Goal: Task Accomplishment & Management: Manage account settings

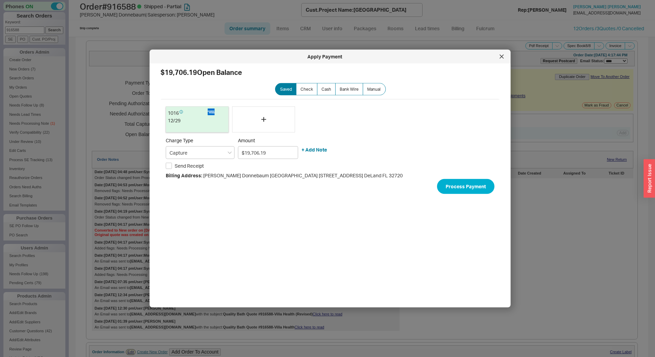
select select "*"
select select "LOW"
select select "3"
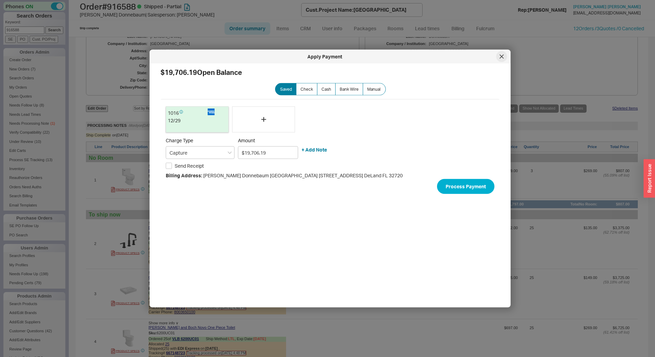
click at [498, 56] on div at bounding box center [501, 56] width 11 height 11
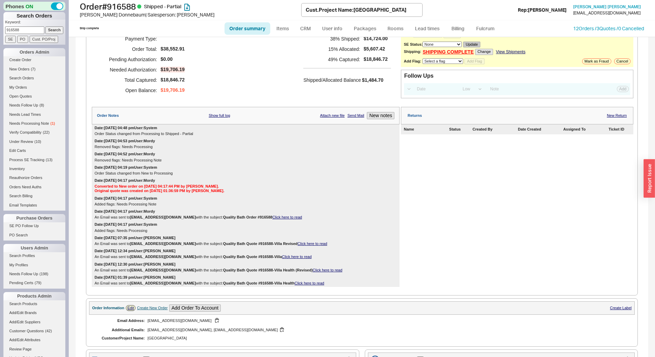
scroll to position [0, 0]
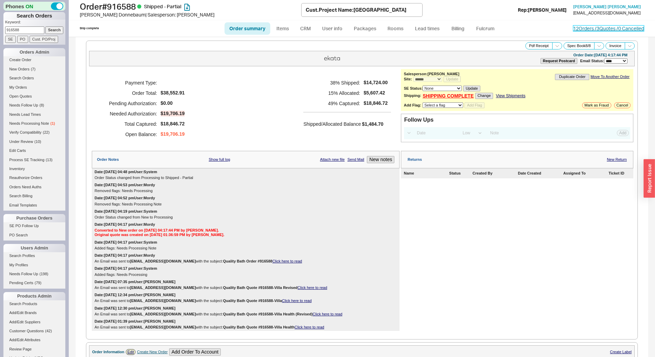
click at [587, 25] on link "12 Orders / 3 Quotes / 0 Cancelled" at bounding box center [609, 28] width 71 height 6
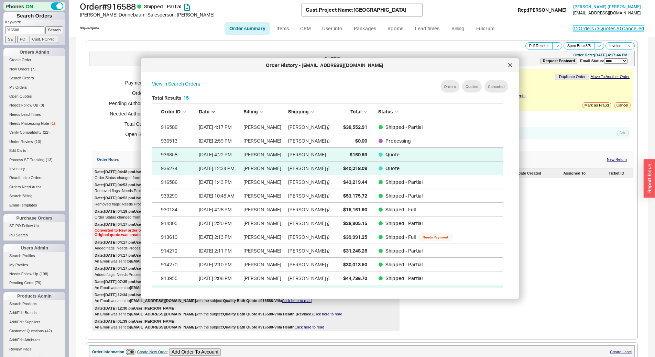
scroll to position [205, 357]
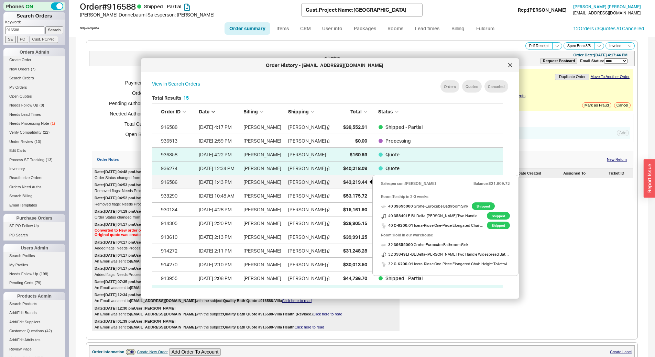
click at [344, 183] on span "$43,219.44" at bounding box center [355, 182] width 24 height 6
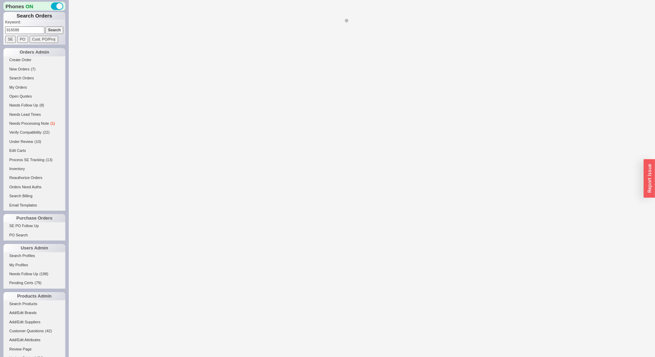
select select "*"
select select "LOW"
select select "3"
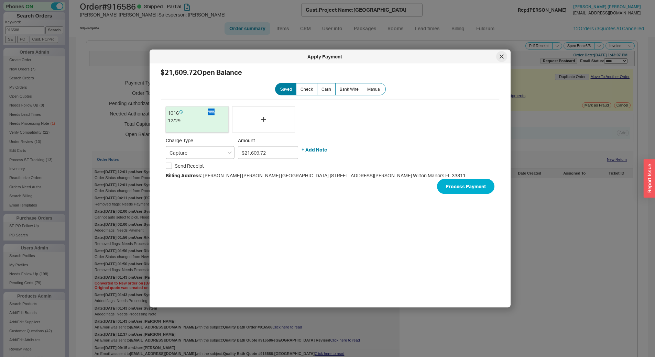
click at [499, 53] on div at bounding box center [501, 56] width 11 height 11
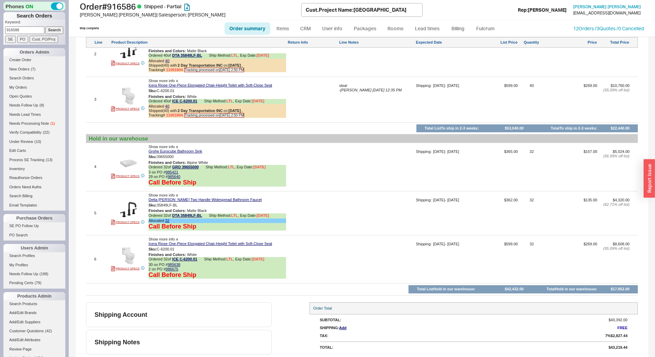
scroll to position [670, 0]
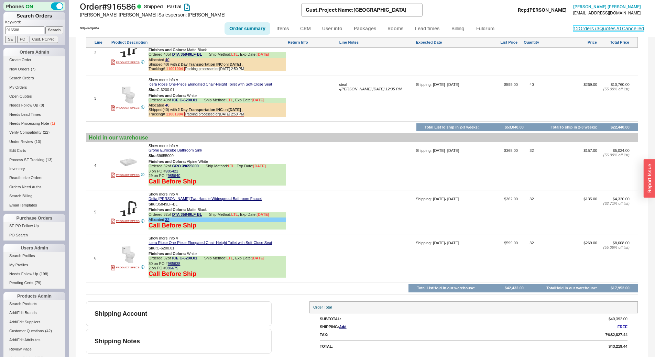
click at [608, 30] on link "12 Orders / 3 Quotes / 0 Cancelled" at bounding box center [609, 28] width 71 height 6
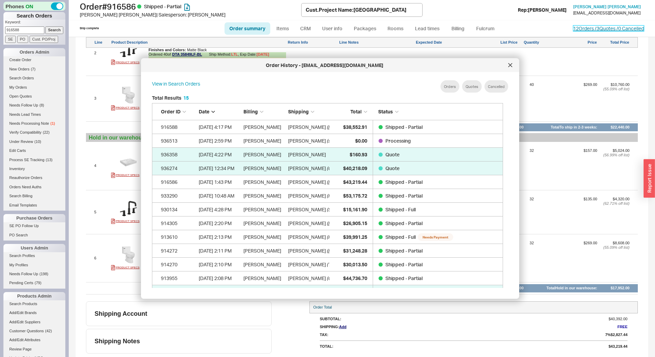
scroll to position [205, 357]
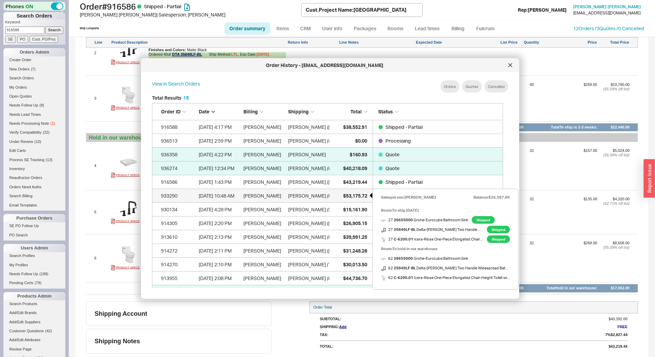
click at [344, 199] on span "$53,175.72" at bounding box center [355, 196] width 24 height 6
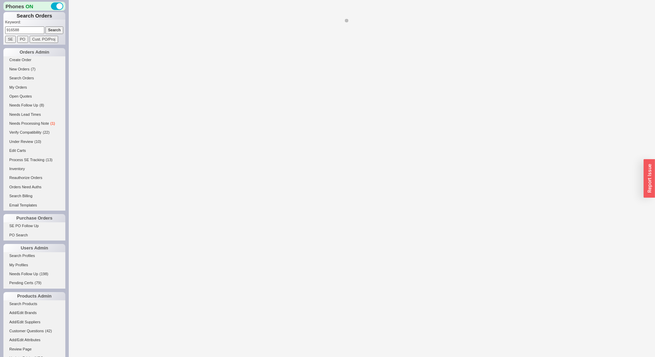
select select "**"
select select "*"
select select "LOW"
select select "3"
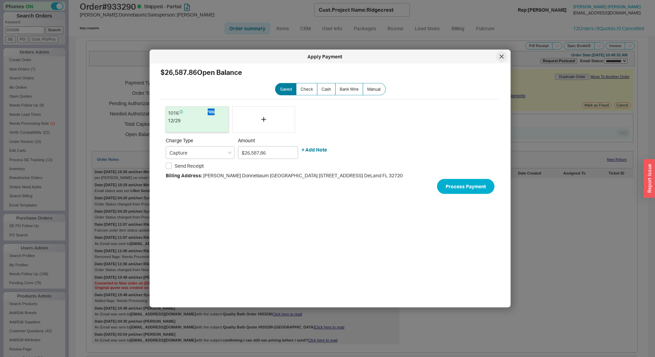
click at [503, 58] on icon at bounding box center [501, 56] width 3 height 3
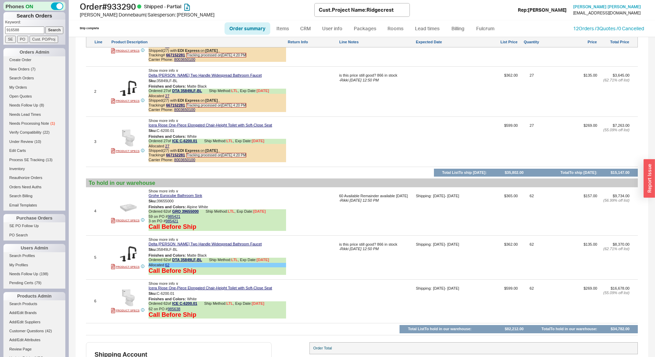
scroll to position [606, 0]
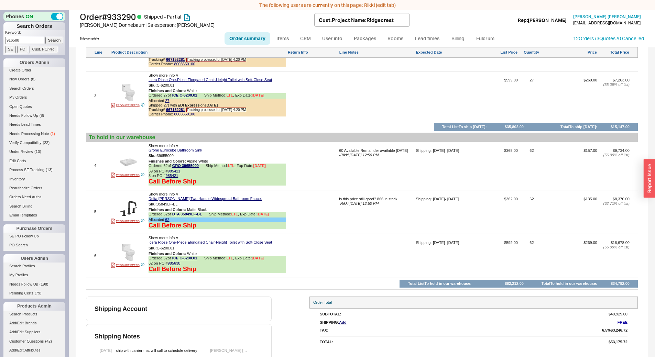
drag, startPoint x: 92, startPoint y: 2, endPoint x: 387, endPoint y: 96, distance: 310.1
click at [386, 96] on div at bounding box center [376, 99] width 75 height 42
click at [607, 39] on link "12 Orders / 3 Quotes / 0 Cancelled" at bounding box center [609, 38] width 71 height 6
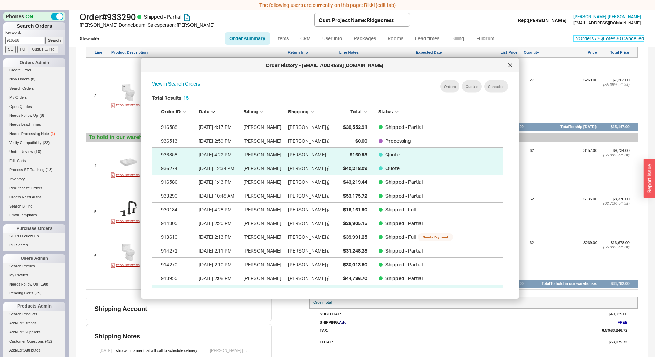
scroll to position [205, 357]
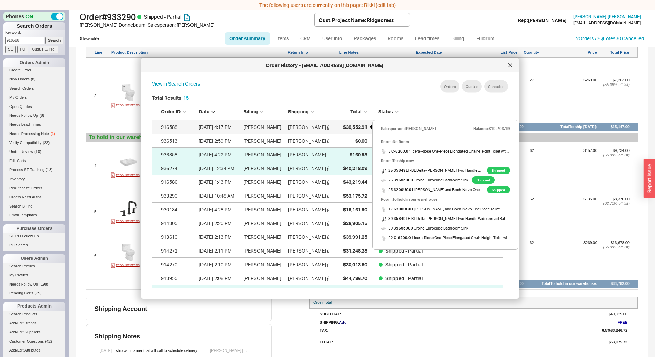
click at [347, 128] on span "$38,552.91" at bounding box center [355, 127] width 24 height 6
select select "*"
select select "LOW"
select select "3"
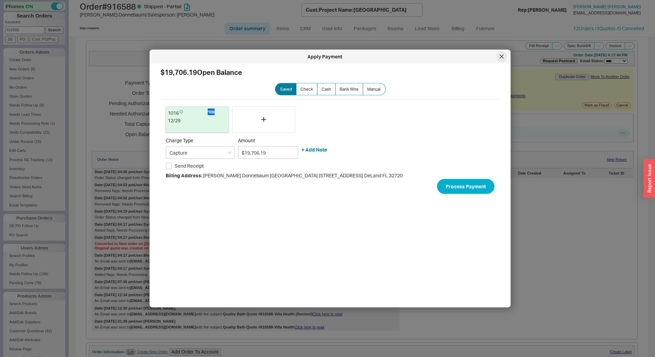
click at [501, 59] on div at bounding box center [501, 56] width 11 height 11
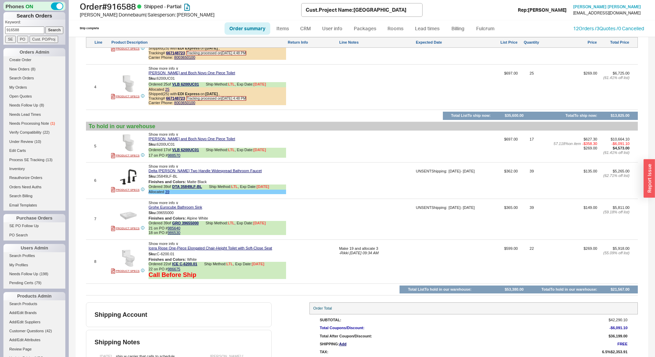
scroll to position [654, 0]
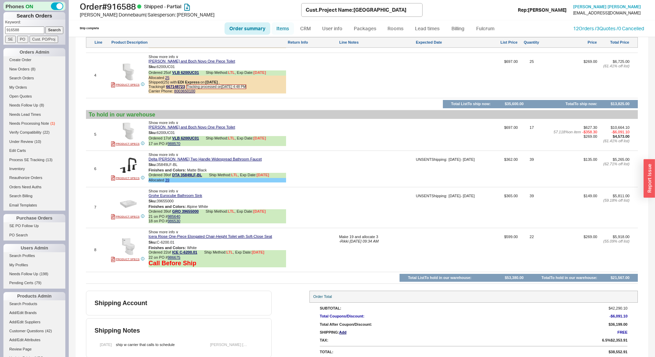
click at [280, 27] on link "Items" at bounding box center [283, 28] width 22 height 12
select select "3"
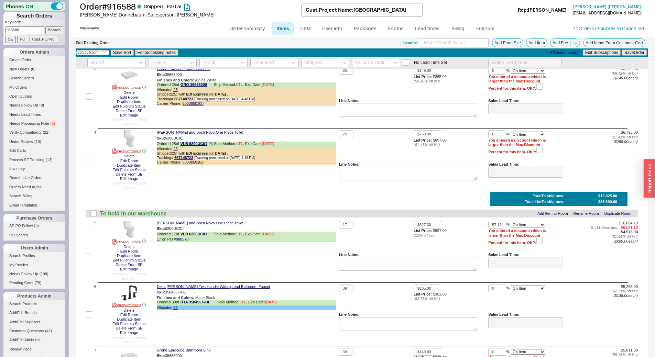
scroll to position [275, 0]
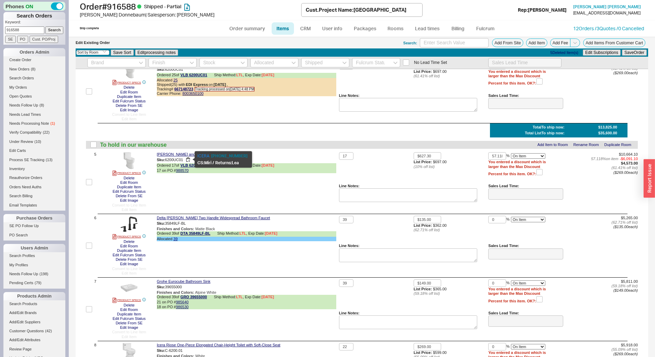
click at [176, 159] on span "6200UC01" at bounding box center [174, 160] width 18 height 4
copy span "6200UC01"
click at [131, 179] on button "Delete" at bounding box center [129, 178] width 15 height 4
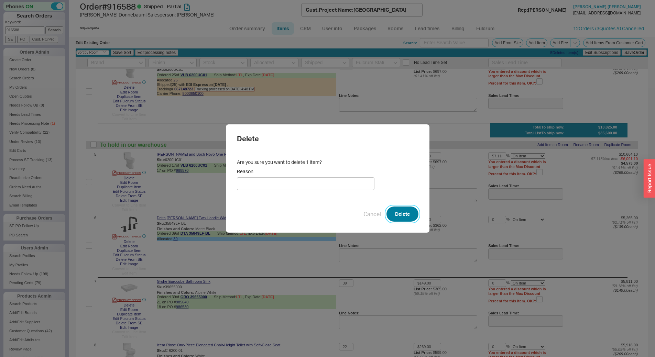
click at [395, 212] on button "Delete" at bounding box center [403, 214] width 32 height 15
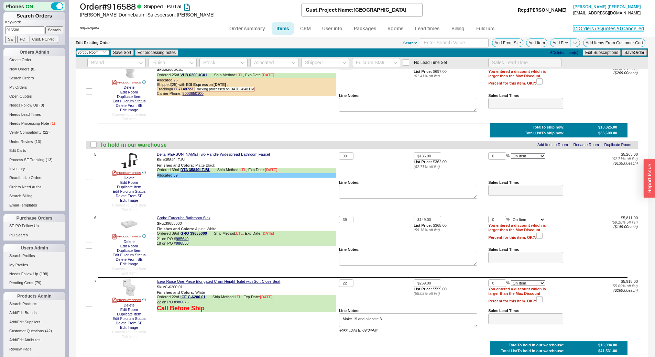
click at [609, 26] on link "12 Orders / 3 Quotes / 0 Cancelled" at bounding box center [609, 28] width 71 height 6
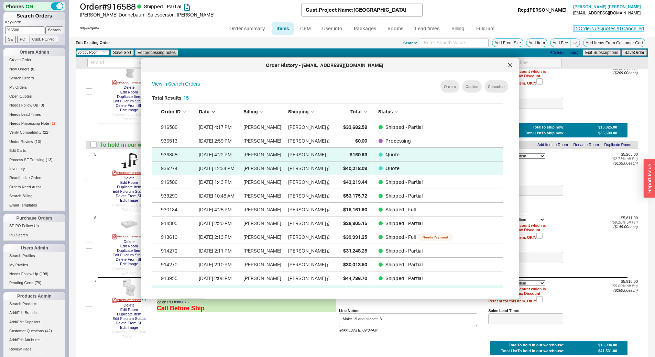
scroll to position [205, 357]
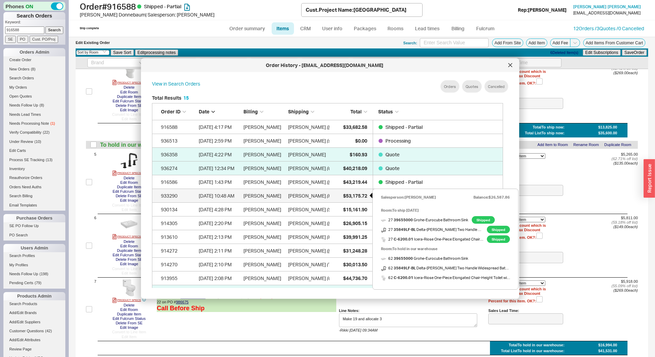
click at [337, 197] on div "$53,175.72" at bounding box center [350, 196] width 34 height 14
select select "**"
select select "*"
select select "LOW"
select select "3"
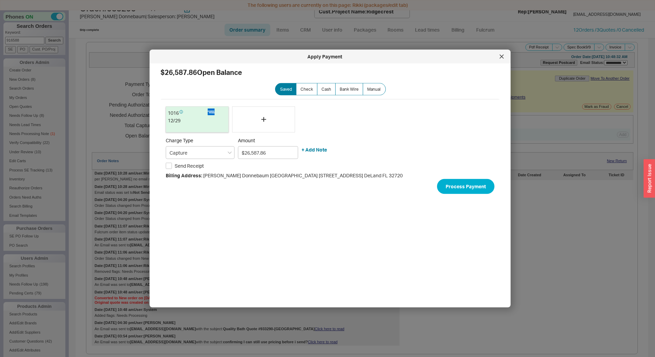
scroll to position [10, 0]
click at [502, 57] on icon at bounding box center [502, 57] width 4 height 4
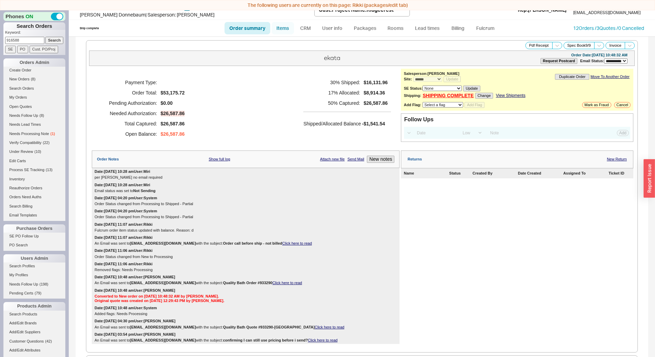
click at [288, 28] on link "Items" at bounding box center [283, 28] width 22 height 12
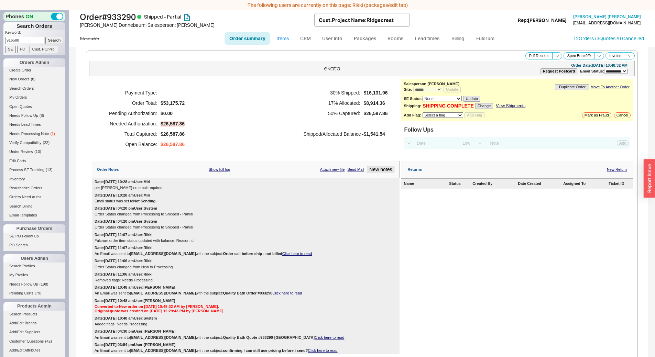
select select "3"
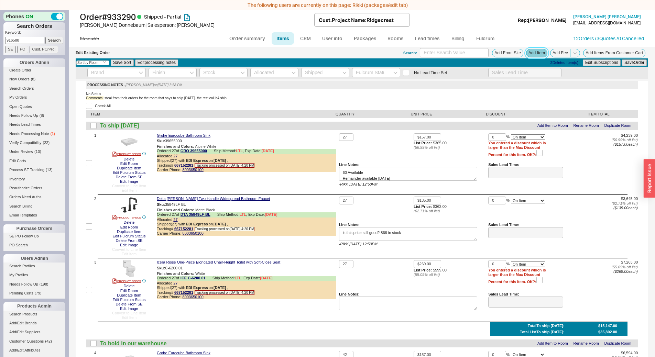
click at [537, 55] on button "Add Item" at bounding box center [536, 53] width 21 height 9
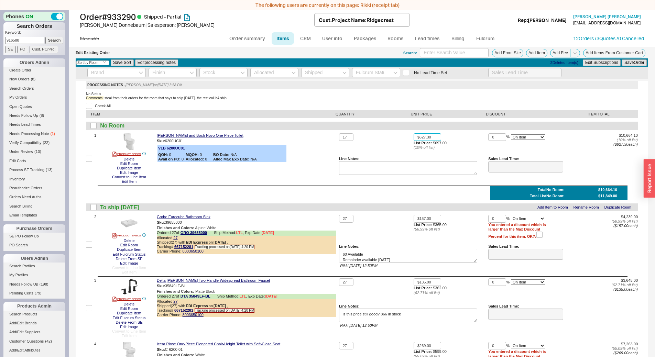
drag, startPoint x: 430, startPoint y: 137, endPoint x: 324, endPoint y: 131, distance: 105.8
type input "$269.00"
click at [630, 60] on button "Save Order" at bounding box center [634, 63] width 25 height 6
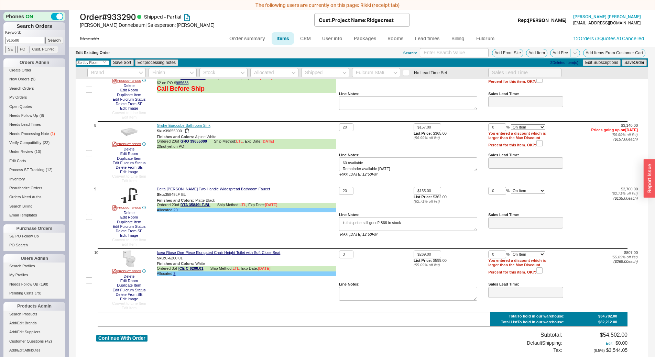
scroll to position [550, 0]
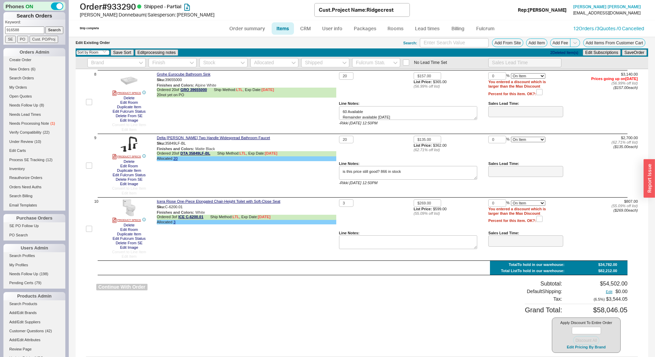
click at [126, 290] on button "Continue With Order" at bounding box center [121, 287] width 51 height 7
select select "**"
select select "*"
select select "LOW"
select select "3"
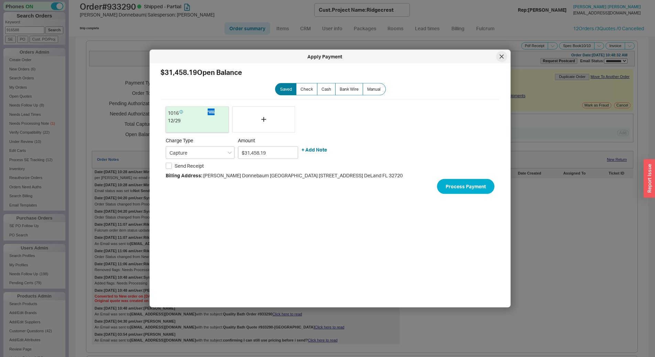
click at [501, 60] on div at bounding box center [501, 56] width 11 height 11
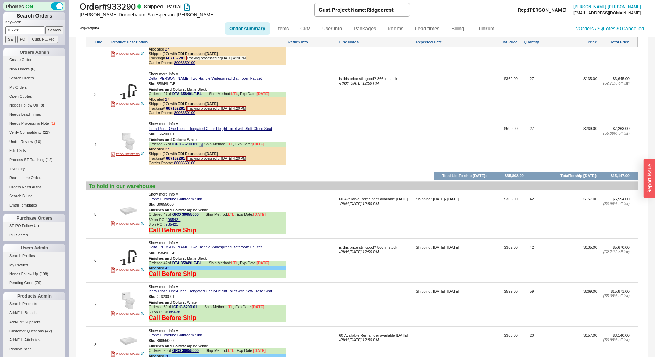
scroll to position [619, 0]
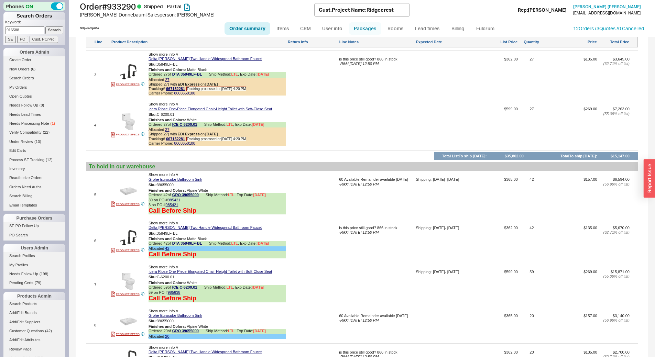
click at [369, 31] on link "Packages" at bounding box center [365, 28] width 32 height 12
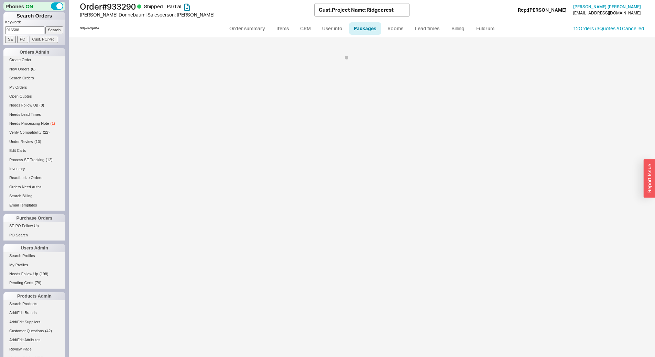
select select "Call Before Ship"
select select "9"
select select "Call Before Ship"
select select "9"
select select "Call Before Ship"
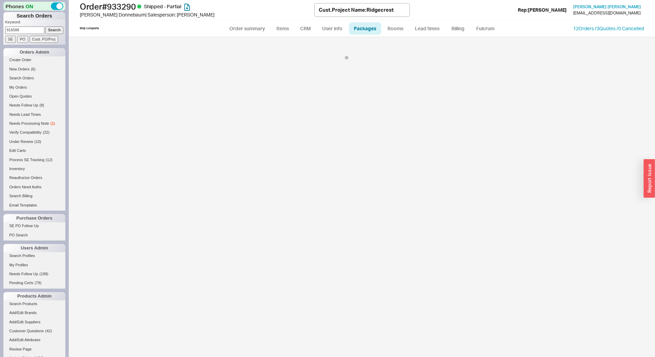
select select "9"
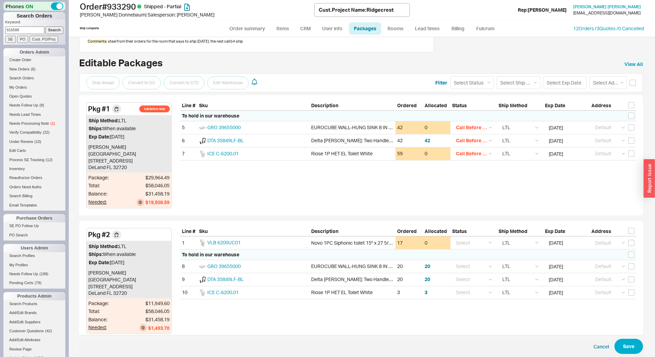
scroll to position [73, 0]
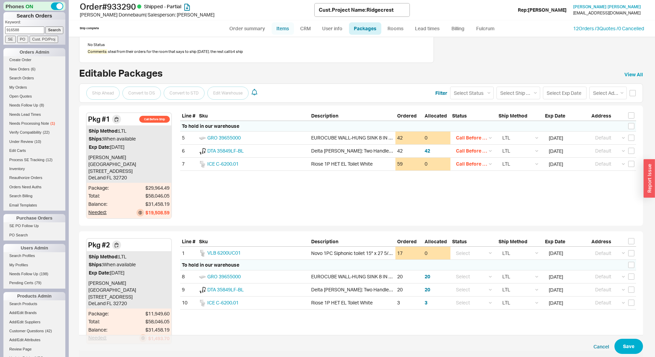
click at [282, 28] on link "Items" at bounding box center [283, 28] width 22 height 12
select select "3"
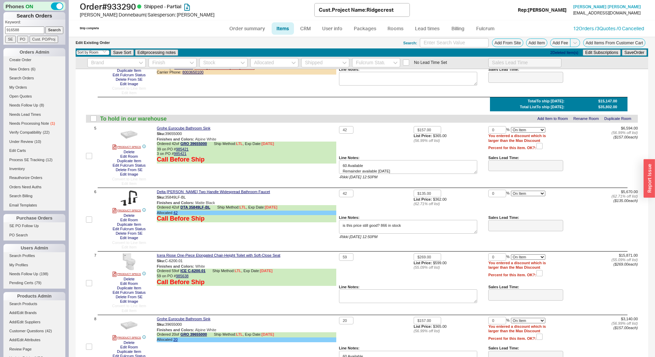
scroll to position [378, 0]
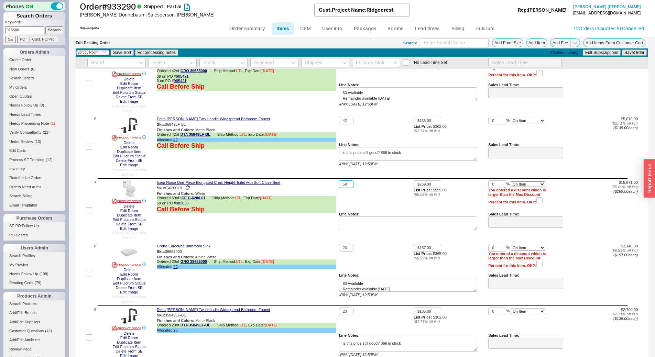
drag, startPoint x: 343, startPoint y: 183, endPoint x: 327, endPoint y: 181, distance: 15.6
click at [327, 181] on div "7 PRODUCT SPECS Delete Edit Room Duplicate Item Edit Fulcrum Status Delete From…" at bounding box center [362, 211] width 552 height 60
drag, startPoint x: 345, startPoint y: 185, endPoint x: 332, endPoint y: 185, distance: 12.7
click at [332, 185] on div "7 PRODUCT SPECS Delete Edit Room Duplicate Item Edit Fulcrum Status Delete From…" at bounding box center [362, 211] width 552 height 60
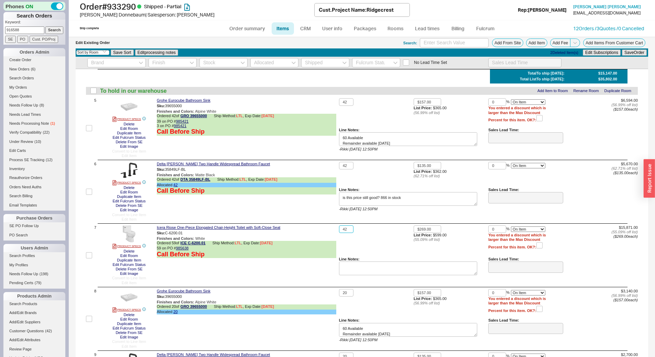
scroll to position [310, 0]
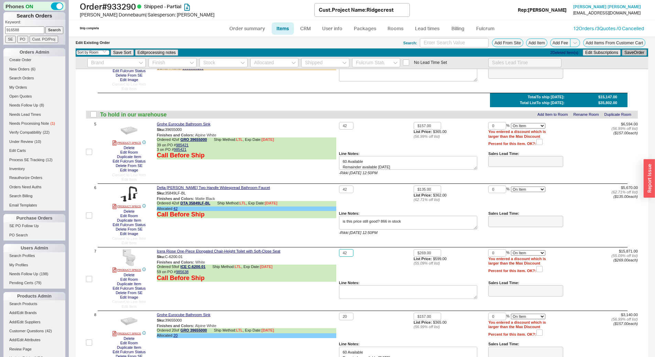
type input "42"
click at [627, 52] on button "Save Order" at bounding box center [634, 53] width 25 height 6
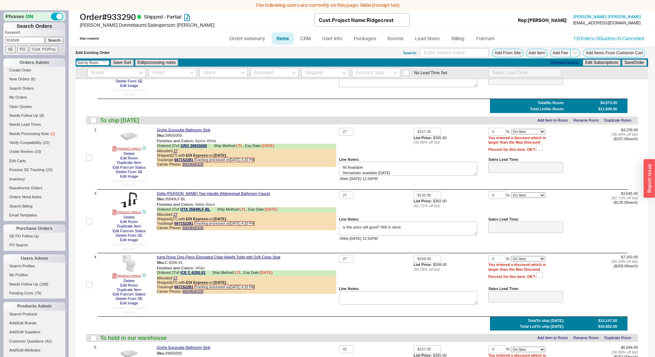
scroll to position [0, 0]
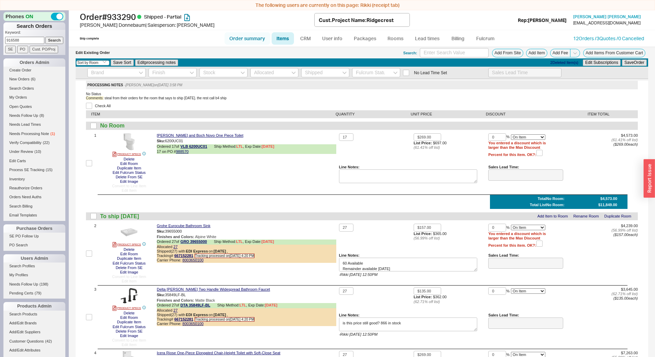
click at [248, 36] on link "Order summary" at bounding box center [248, 38] width 46 height 12
select select "**"
select select "*"
select select "LOW"
select select "3"
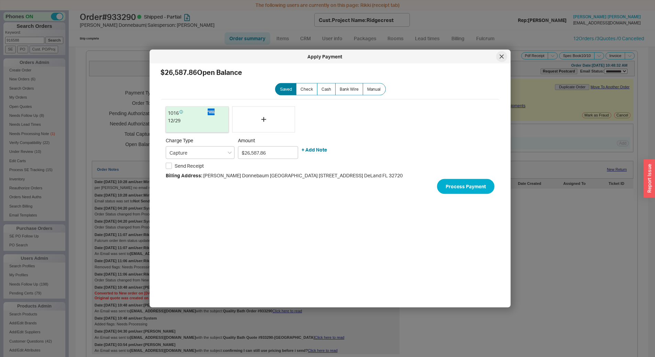
click at [503, 58] on icon at bounding box center [502, 57] width 4 height 4
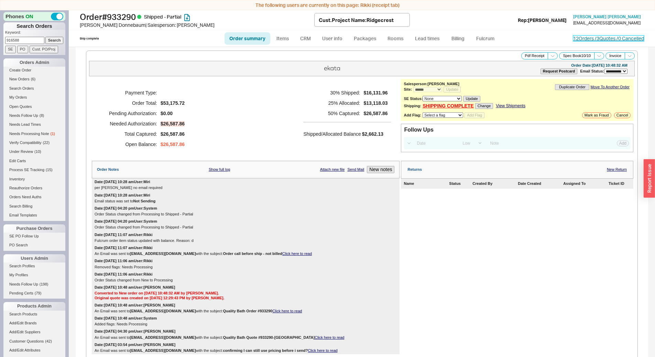
click at [580, 35] on link "12 Orders / 3 Quotes / 0 Cancelled" at bounding box center [609, 38] width 71 height 6
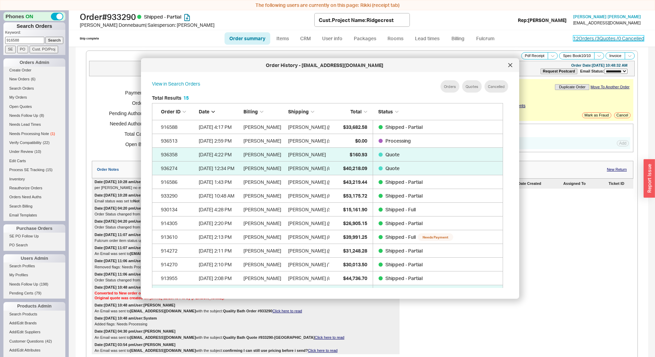
scroll to position [205, 357]
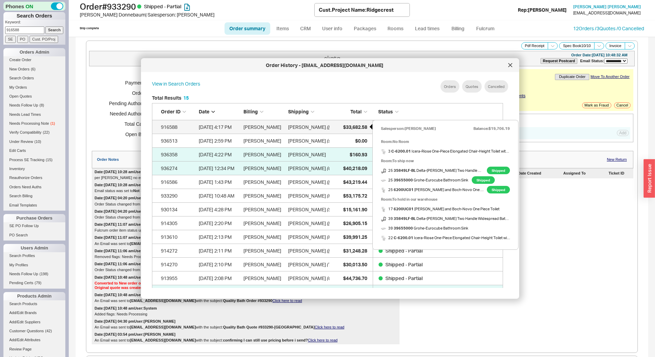
click at [346, 126] on span "$33,682.58" at bounding box center [355, 127] width 24 height 6
select select "*"
select select "LOW"
select select "3"
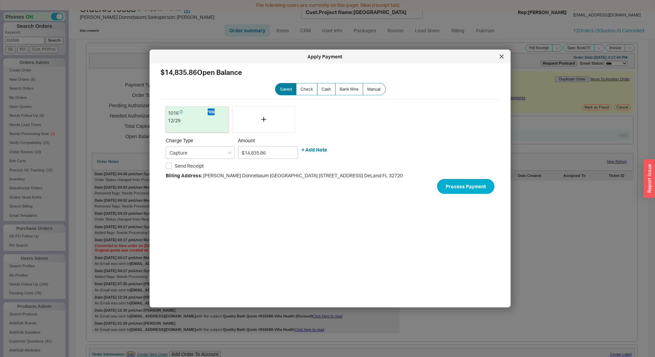
scroll to position [10, 0]
click at [501, 58] on icon at bounding box center [502, 57] width 4 height 4
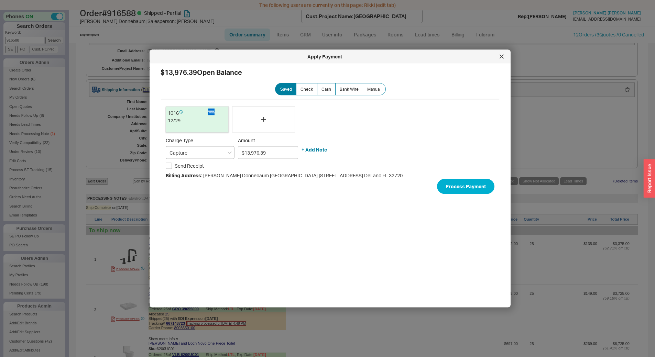
scroll to position [0, 0]
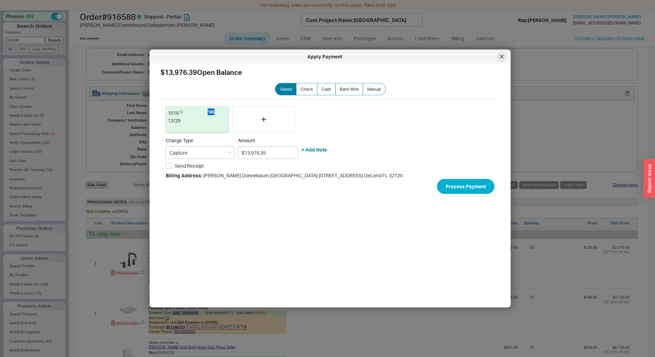
click at [503, 59] on div at bounding box center [501, 56] width 11 height 11
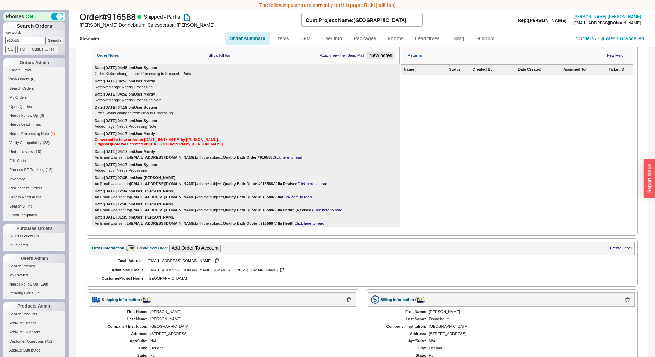
scroll to position [11, 0]
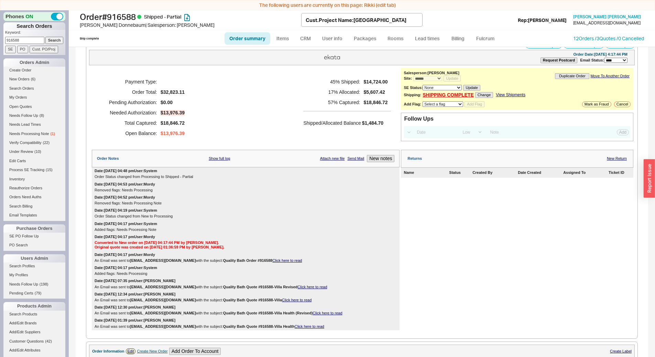
click at [280, 259] on link "Click here to read" at bounding box center [287, 261] width 30 height 4
click at [287, 39] on link "Items" at bounding box center [283, 38] width 22 height 12
select select "3"
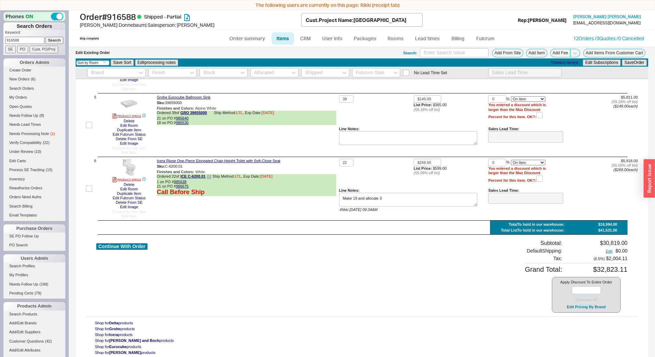
scroll to position [320, 0]
drag, startPoint x: 346, startPoint y: 161, endPoint x: 324, endPoint y: 163, distance: 22.2
click at [324, 163] on div "6 PRODUCT SPECS Delete Edit Room Duplicate Item Edit Fulcrum Status Delete From…" at bounding box center [362, 189] width 552 height 60
click at [633, 64] on button "Save Order" at bounding box center [634, 63] width 25 height 6
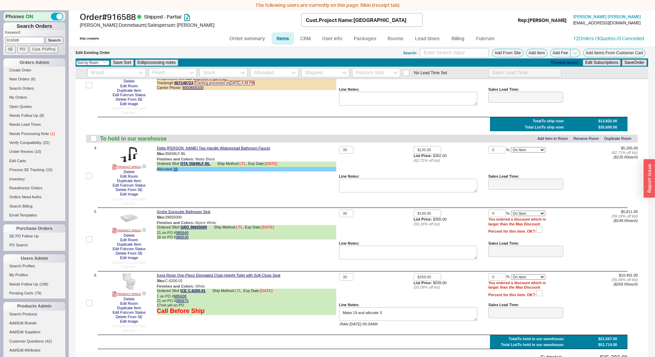
scroll to position [216, 0]
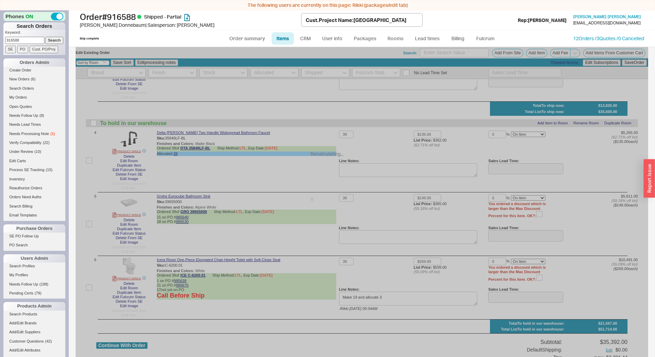
type input "20"
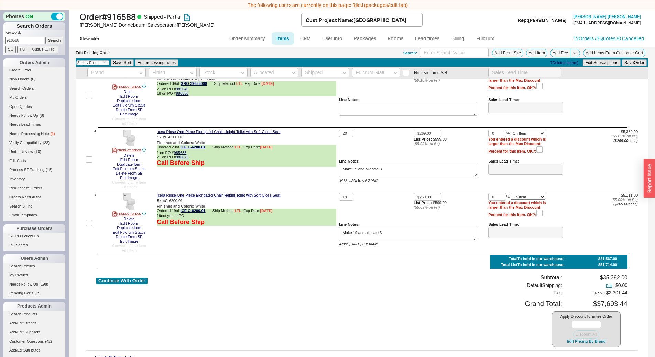
scroll to position [211, 0]
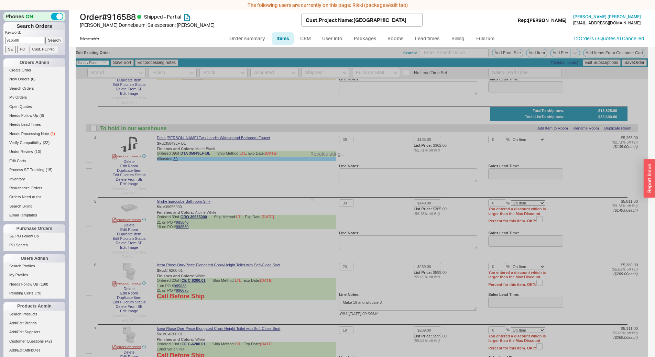
type input "19"
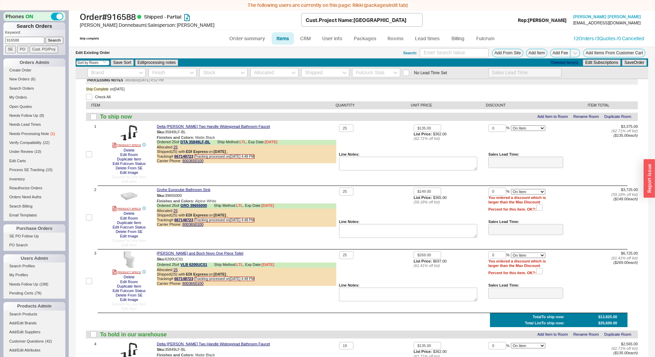
scroll to position [0, 0]
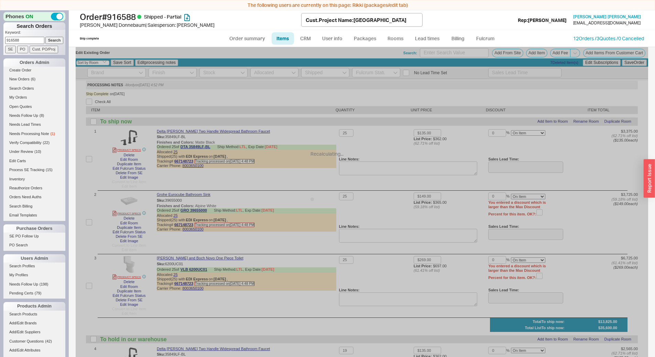
type input "19"
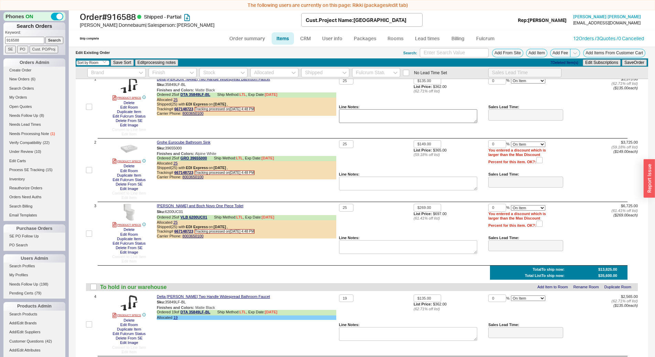
scroll to position [69, 0]
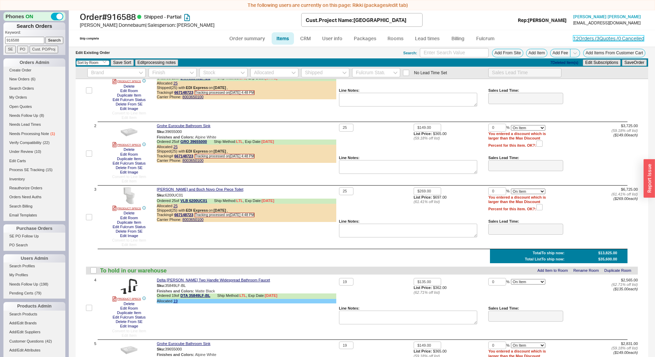
click at [603, 37] on link "12 Orders / 3 Quotes / 0 Cancelled" at bounding box center [609, 38] width 71 height 6
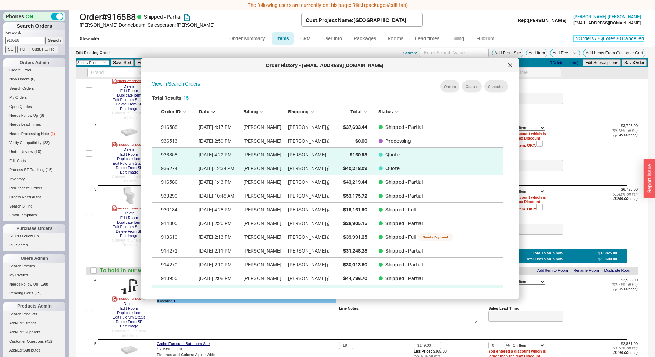
scroll to position [205, 357]
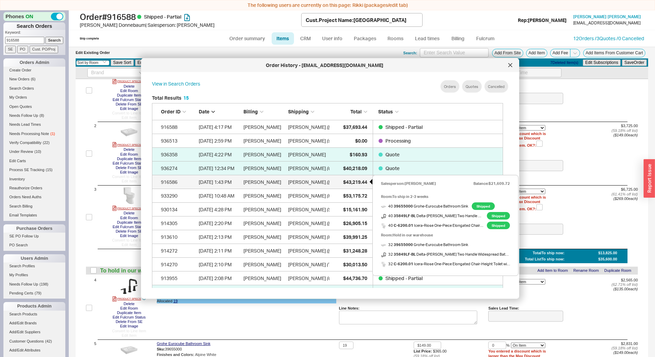
click at [350, 183] on span "$43,219.44" at bounding box center [355, 182] width 24 height 6
select select "*"
select select "LOW"
select select "3"
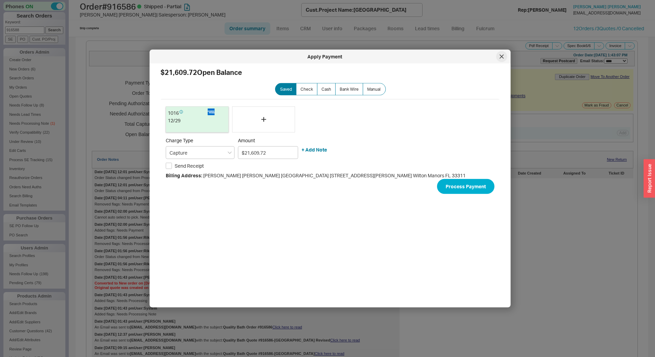
click at [506, 57] on div at bounding box center [501, 56] width 11 height 11
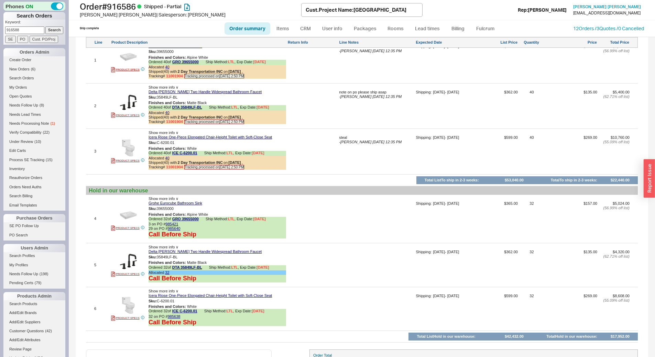
scroll to position [619, 0]
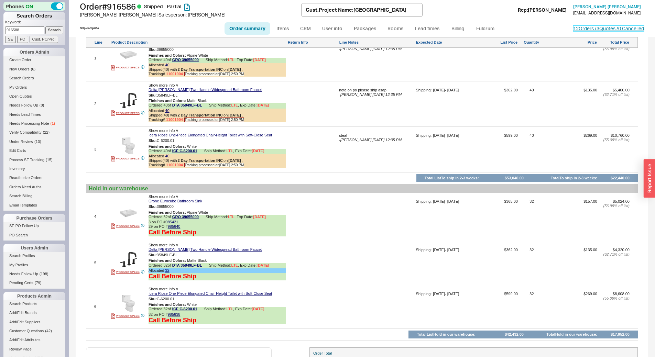
click at [583, 29] on link "12 Orders / 3 Quotes / 0 Cancelled" at bounding box center [609, 28] width 71 height 6
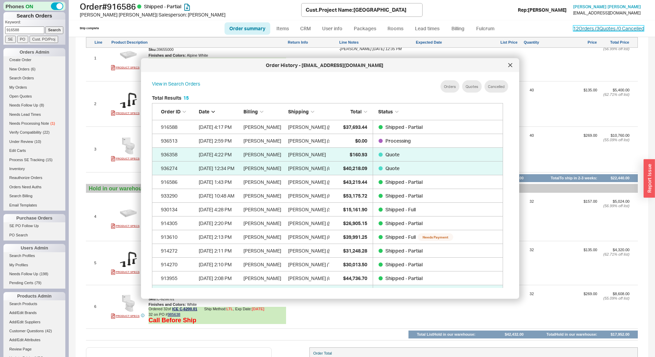
scroll to position [205, 357]
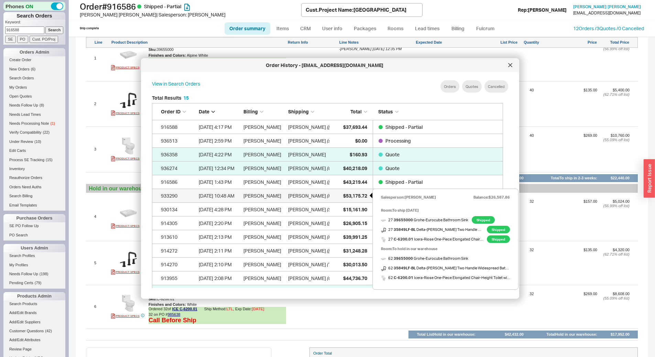
click at [352, 196] on span "$53,175.72" at bounding box center [355, 196] width 24 height 6
select select "**"
select select "*"
select select "LOW"
select select "3"
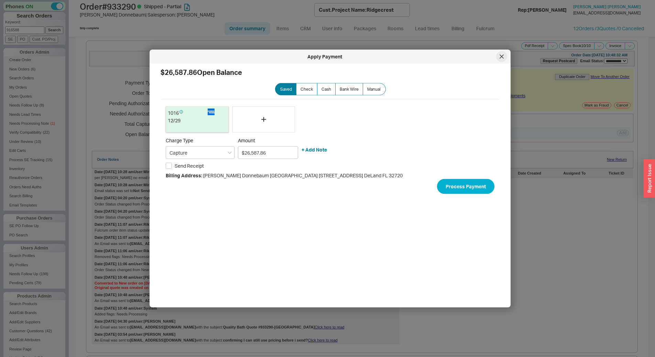
click at [500, 57] on icon at bounding box center [502, 57] width 4 height 4
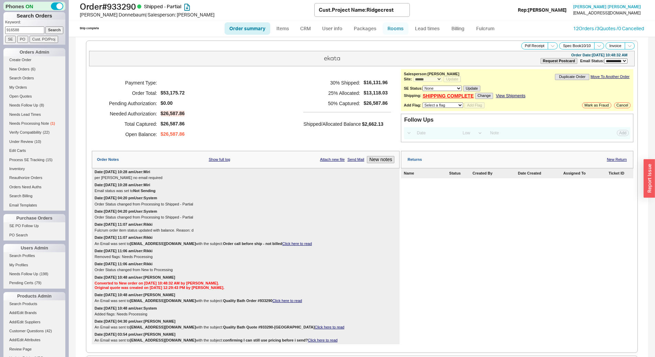
click at [391, 28] on link "Rooms" at bounding box center [396, 28] width 26 height 12
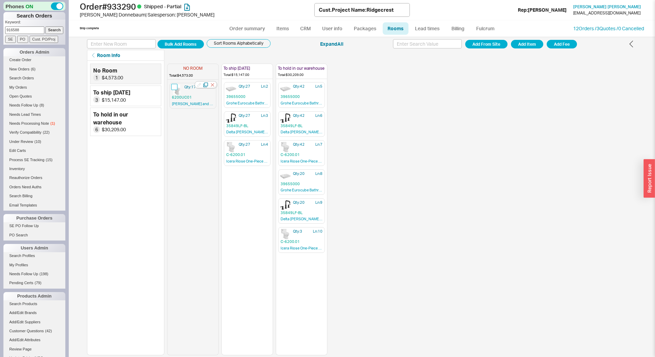
click at [175, 88] on input "checkbox" at bounding box center [174, 87] width 6 height 6
checkbox input "true"
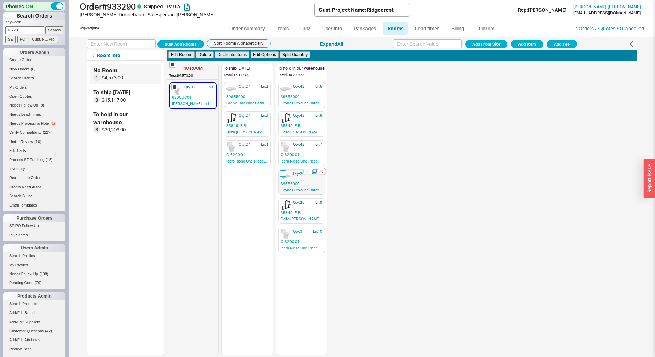
click at [282, 171] on input "checkbox" at bounding box center [283, 174] width 6 height 6
checkbox input "true"
click at [280, 202] on input "checkbox" at bounding box center [283, 203] width 6 height 6
checkbox input "true"
click at [285, 234] on input "checkbox" at bounding box center [283, 231] width 6 height 6
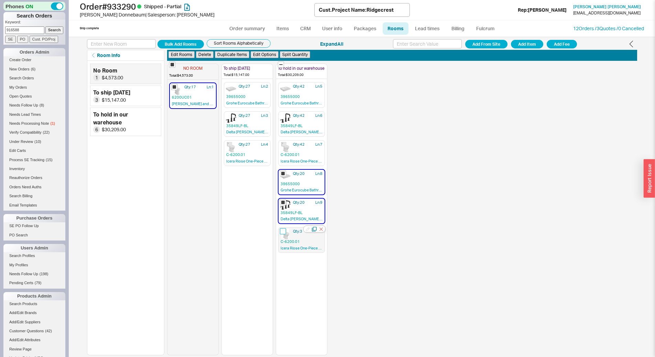
checkbox input "true"
click at [181, 52] on button "Edit Rooms" at bounding box center [182, 54] width 26 height 7
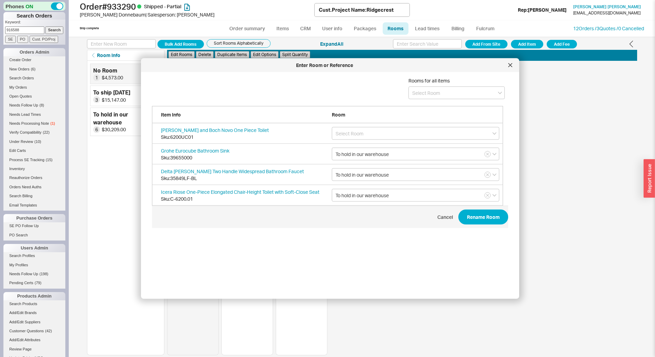
scroll to position [205, 357]
click at [420, 93] on input at bounding box center [457, 93] width 96 height 13
type input "shipping"
click at [439, 108] on icon "create option shipping" at bounding box center [436, 107] width 47 height 6
type input "shipping"
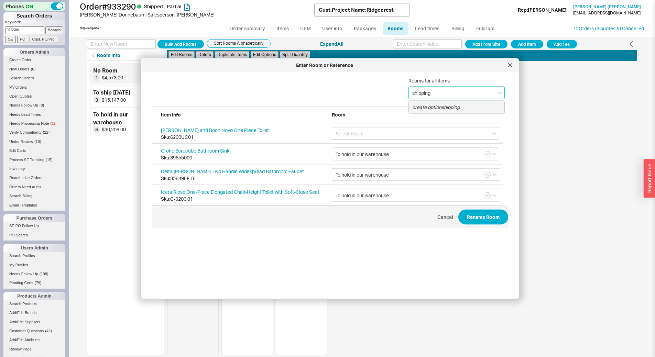
type input "shipping"
click at [468, 211] on button "Rename Room" at bounding box center [484, 217] width 50 height 15
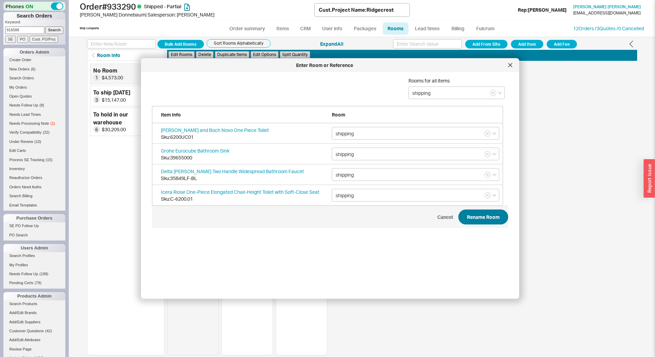
type input "shipping"
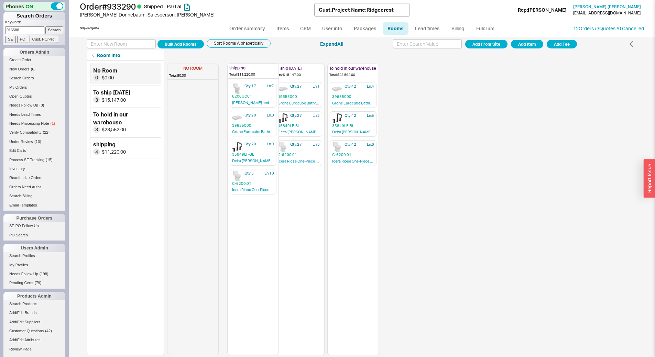
drag, startPoint x: 338, startPoint y: 71, endPoint x: 233, endPoint y: 71, distance: 104.9
click at [233, 71] on div "NO ROOM Total: $0.00 To ship today Total: $15,147.00 Qty: 27 Ln: 1 39655000 Gro…" at bounding box center [274, 208] width 215 height 295
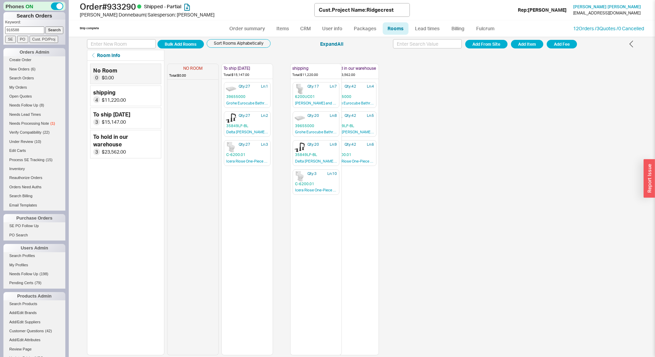
drag, startPoint x: 251, startPoint y: 73, endPoint x: 319, endPoint y: 73, distance: 68.5
click at [320, 74] on div "NO ROOM Total: $0.00 shipping Total: $11,220.00 Qty: 17 Ln: 7 6200UC01 Villeroy…" at bounding box center [274, 208] width 215 height 295
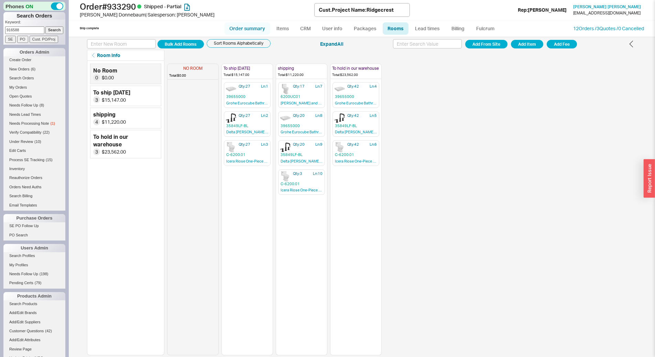
click at [263, 28] on link "Order summary" at bounding box center [248, 28] width 46 height 12
select select "**"
select select "*"
select select "LOW"
select select "3"
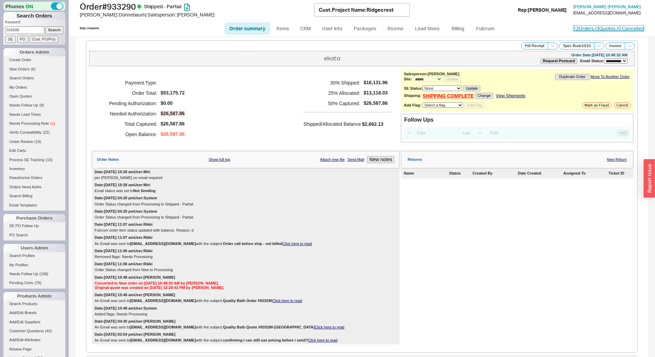
click at [609, 30] on link "12 Orders / 3 Quotes / 0 Cancelled" at bounding box center [609, 28] width 71 height 6
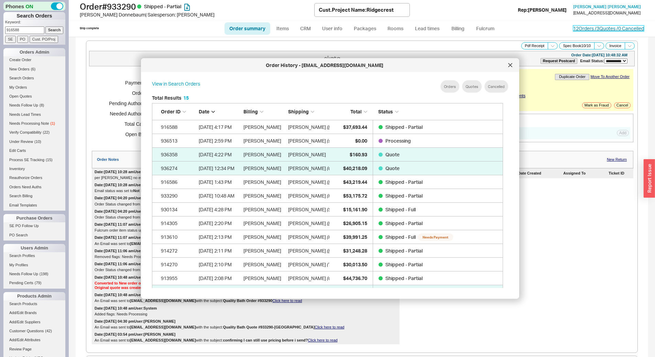
scroll to position [205, 357]
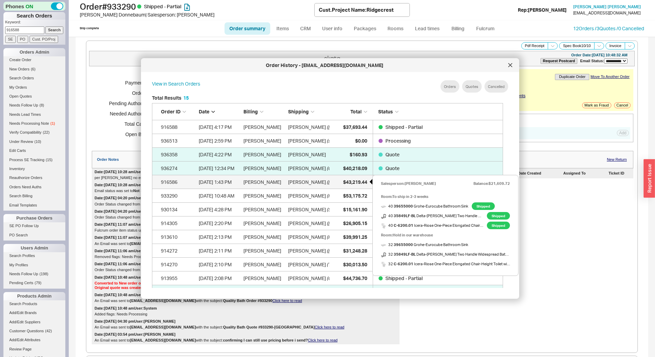
click at [336, 181] on div "$43,219.44" at bounding box center [350, 182] width 34 height 14
select select "*"
select select "LOW"
select select "3"
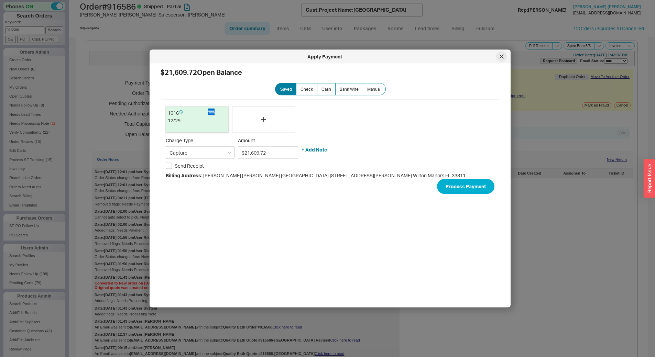
click at [500, 55] on icon at bounding box center [502, 57] width 4 height 4
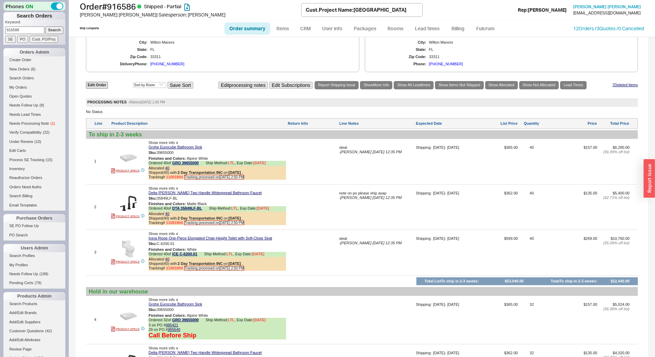
scroll to position [493, 0]
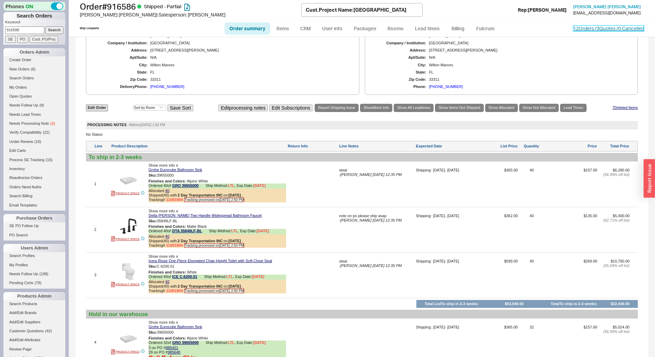
click at [589, 29] on link "12 Orders / 3 Quotes / 0 Cancelled" at bounding box center [609, 28] width 71 height 6
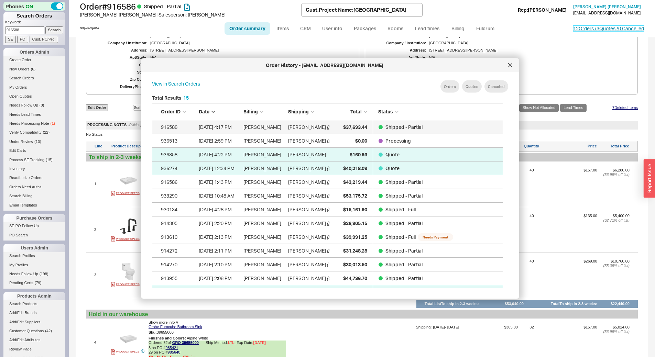
scroll to position [205, 357]
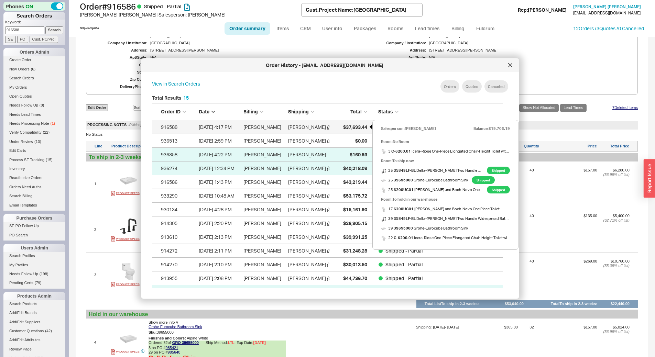
click at [348, 125] on span "$37,693.44" at bounding box center [355, 127] width 24 height 6
select select "*"
select select "LOW"
select select "3"
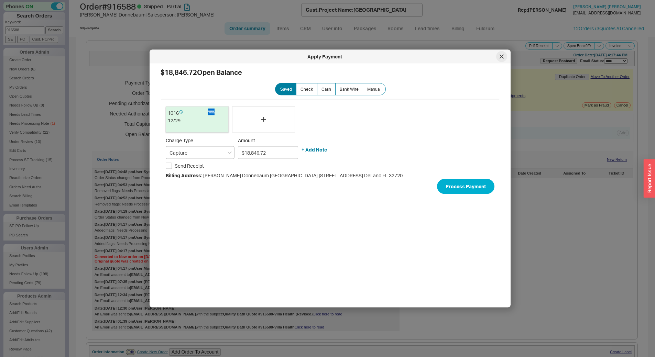
click at [498, 56] on div at bounding box center [501, 56] width 11 height 11
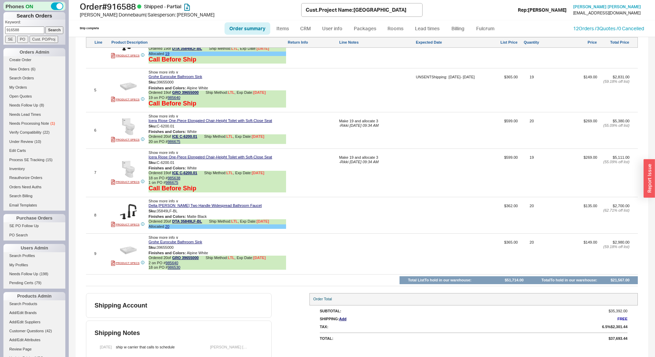
scroll to position [698, 0]
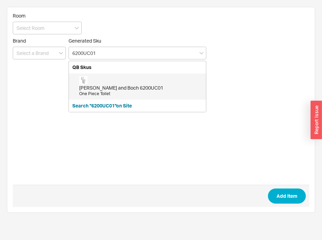
click at [89, 83] on div "Villeroy and Boch 6200UC01 One Piece Toilet" at bounding box center [140, 86] width 123 height 21
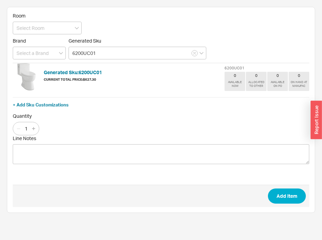
type input "6200UC01"
click at [29, 127] on input "1" at bounding box center [26, 129] width 10 height 9
click at [25, 125] on input "1" at bounding box center [26, 129] width 10 height 9
click at [26, 126] on input "1" at bounding box center [26, 129] width 10 height 9
type input "17"
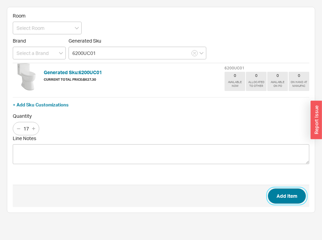
click at [282, 191] on button "Add Item" at bounding box center [287, 196] width 38 height 15
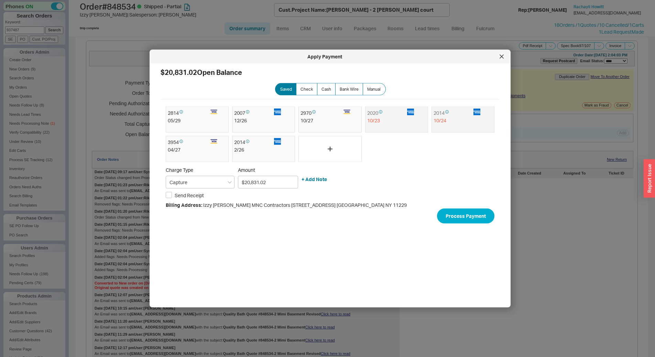
select select "*"
select select "LOW"
select select "3"
click at [506, 61] on div at bounding box center [501, 56] width 11 height 11
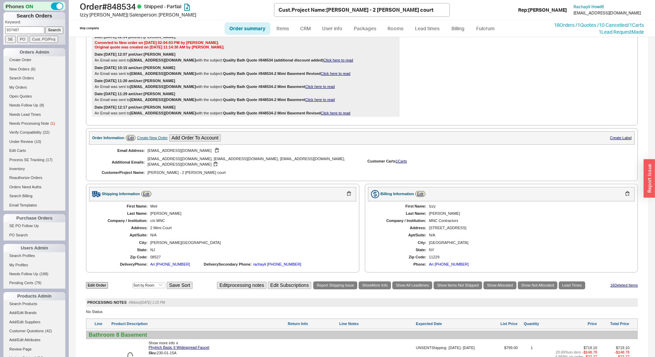
scroll to position [482, 0]
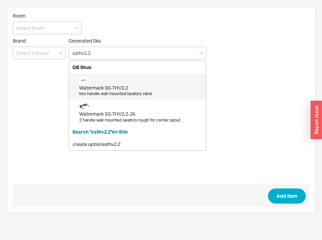
click at [97, 85] on div "Watermark SS-THV2.2" at bounding box center [140, 88] width 123 height 7
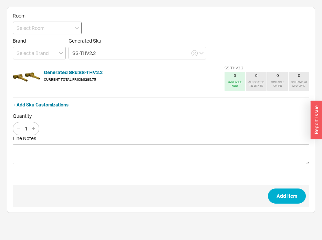
type input "SS-THV2.2"
click at [36, 31] on input at bounding box center [47, 28] width 69 height 13
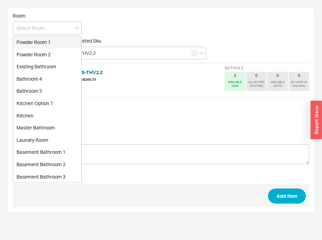
click at [141, 24] on form "Room Powder Room 1 Powder Room 2 Existing Bathroom Bathroom 4 Bathroom 5 Kitche…" at bounding box center [161, 110] width 296 height 195
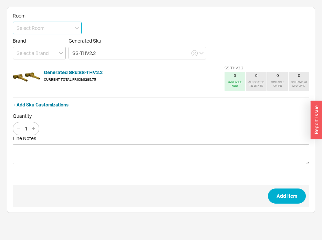
click at [24, 31] on input at bounding box center [47, 28] width 69 height 13
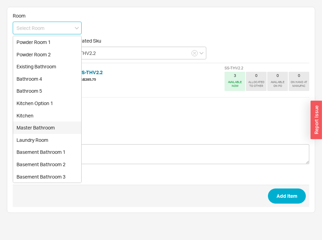
click at [28, 129] on div "Master Bathroom" at bounding box center [47, 128] width 68 height 12
type input "Master Bathroom"
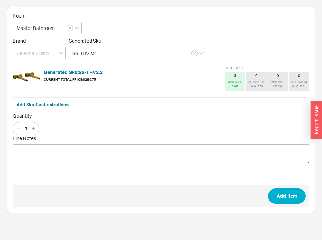
click at [42, 60] on form "Room Master Bathroom Brand Generated Sku SS-THV2.2 Generated Sku: SS-THV2.2 Cur…" at bounding box center [161, 110] width 296 height 195
click at [46, 52] on input at bounding box center [39, 53] width 53 height 13
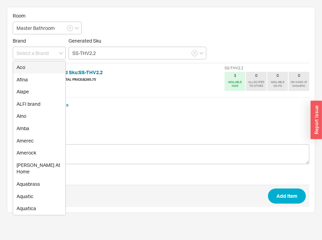
click at [164, 29] on form "Room Master Bathroom Brand Aco Afina Alape ALFI brand Alno Amba Amerec Amerock …" at bounding box center [161, 110] width 296 height 195
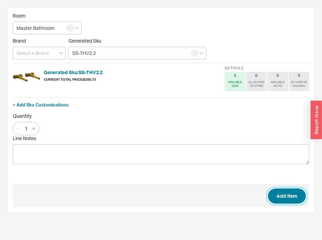
click at [286, 197] on button "Add Item" at bounding box center [287, 196] width 38 height 15
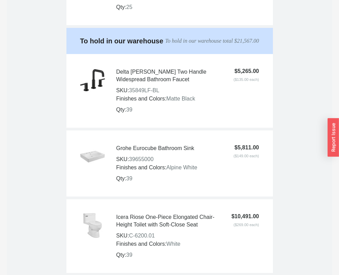
scroll to position [791, 0]
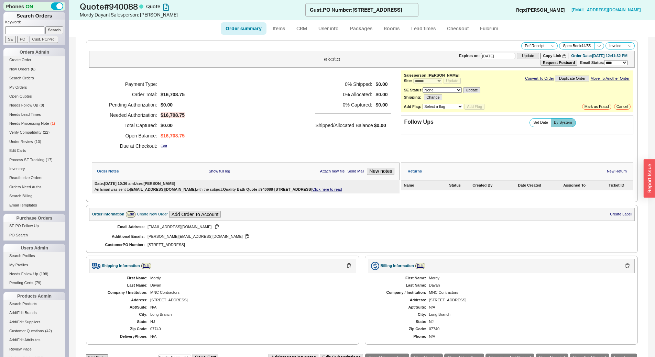
select select "*"
select select "3"
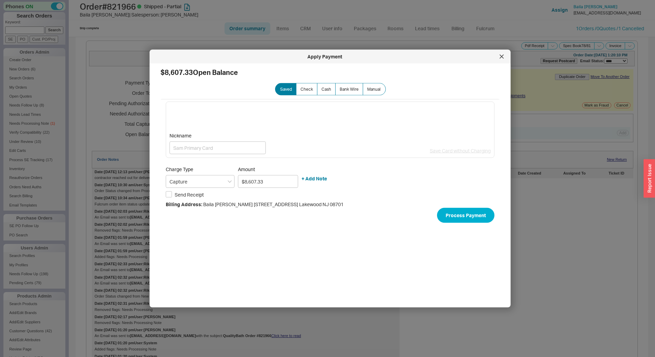
select select "*"
select select "LOW"
select select "3"
click at [503, 57] on icon at bounding box center [502, 57] width 4 height 4
